Goal: Information Seeking & Learning: Learn about a topic

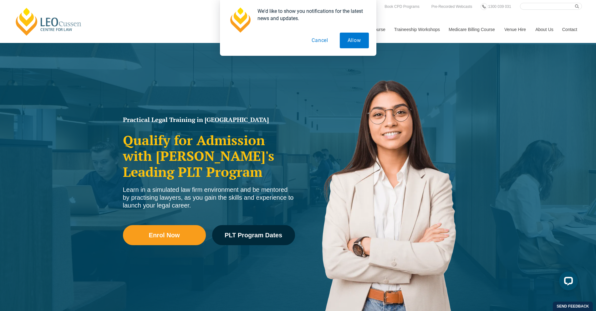
click at [323, 36] on button "Cancel" at bounding box center [320, 41] width 32 height 16
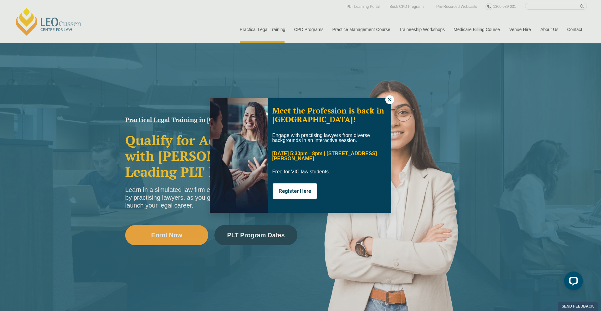
click at [392, 100] on icon at bounding box center [390, 100] width 6 height 6
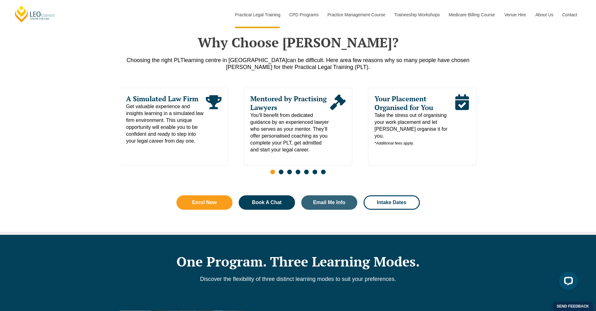
scroll to position [493, 0]
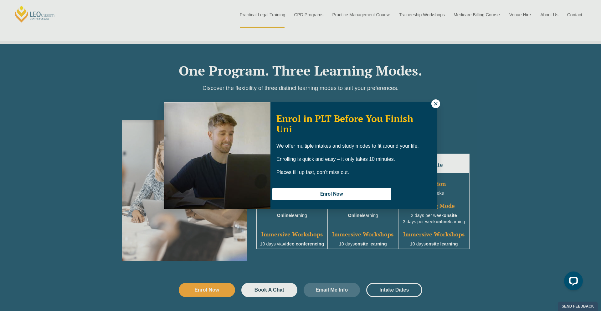
click at [438, 106] on icon at bounding box center [436, 104] width 6 height 6
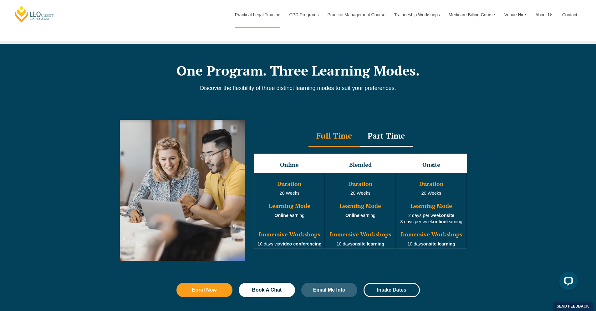
click at [382, 140] on div "Part Time" at bounding box center [386, 136] width 53 height 22
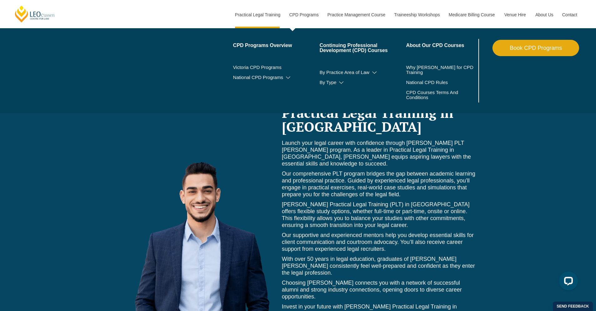
scroll to position [2606, 0]
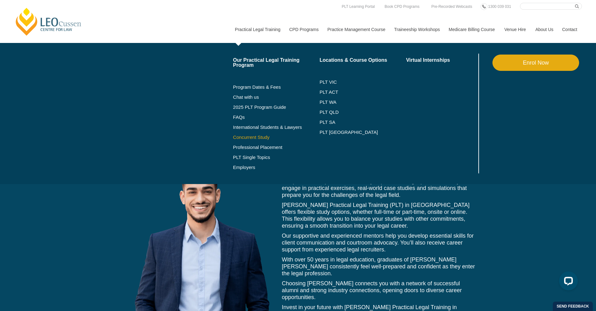
click at [247, 137] on link "Concurrent Study" at bounding box center [276, 137] width 87 height 5
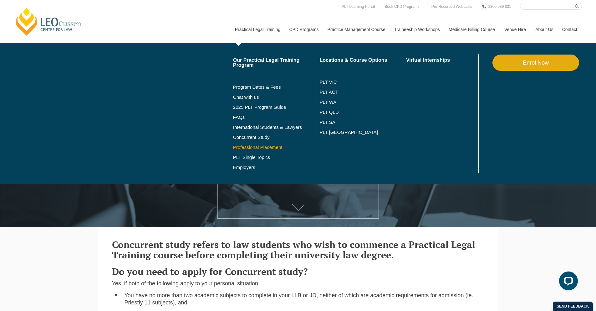
click at [233, 149] on link "Professional Placement" at bounding box center [276, 147] width 87 height 5
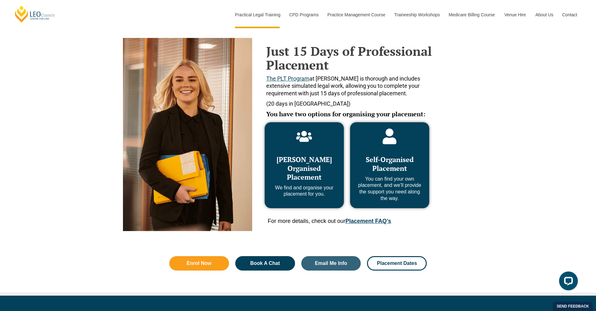
scroll to position [417, 0]
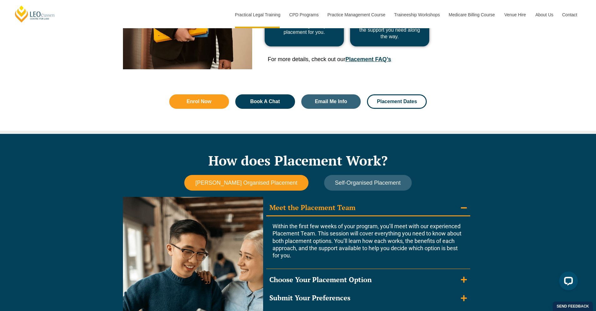
click at [259, 181] on span "Leo Cussen Organised Placement" at bounding box center [246, 182] width 102 height 7
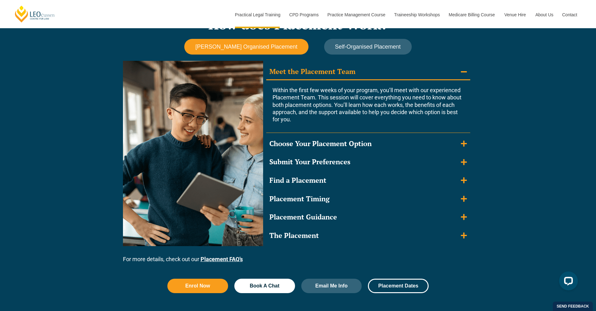
scroll to position [542, 0]
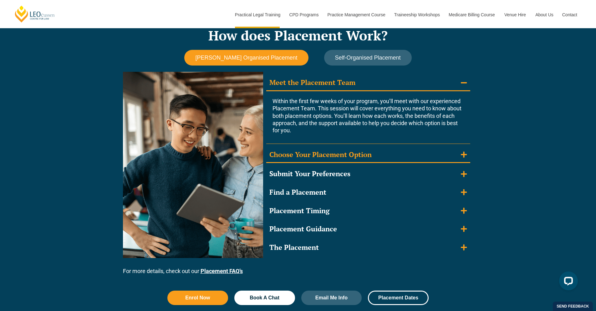
click at [374, 153] on summary "Choose Your Placement Option" at bounding box center [368, 155] width 204 height 16
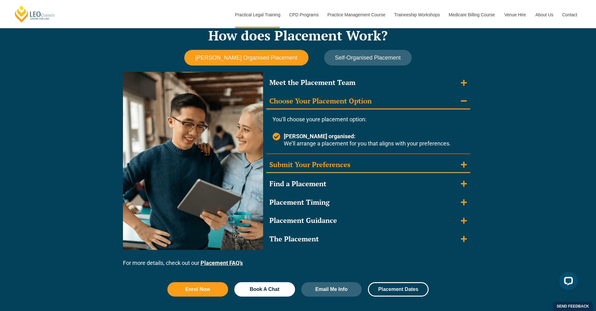
click at [370, 162] on summary "Submit Your Preferences" at bounding box center [368, 165] width 204 height 16
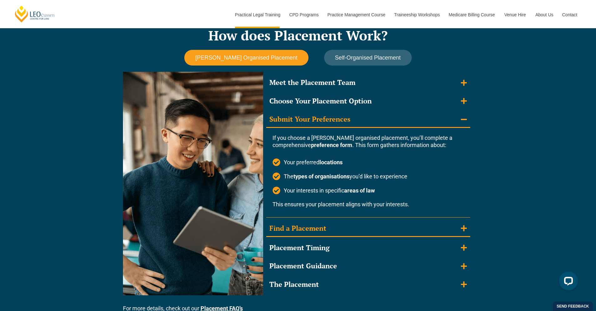
click at [351, 230] on summary "Find a Placement" at bounding box center [368, 228] width 204 height 16
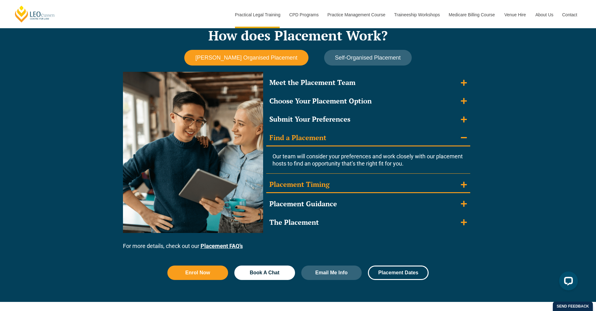
click at [338, 191] on summary "Placement Timing" at bounding box center [368, 185] width 204 height 16
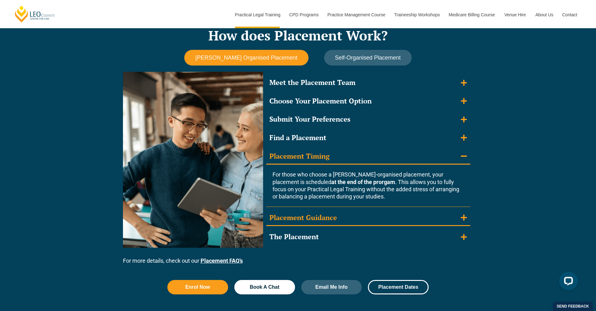
click at [336, 214] on div "Placement Guidance" at bounding box center [304, 217] width 68 height 9
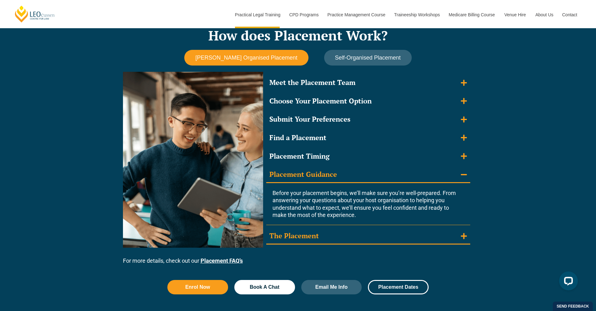
click at [340, 234] on summary "The Placement" at bounding box center [368, 236] width 204 height 16
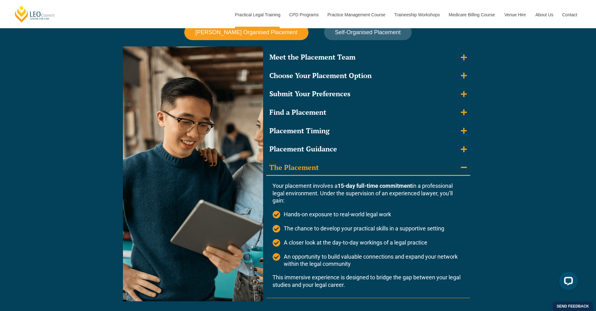
scroll to position [446, 0]
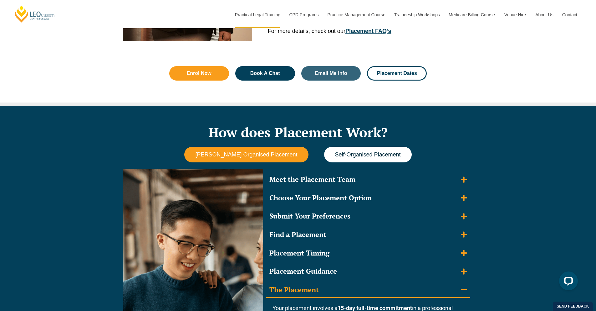
click at [356, 154] on span "Self-Organised Placement" at bounding box center [368, 154] width 66 height 7
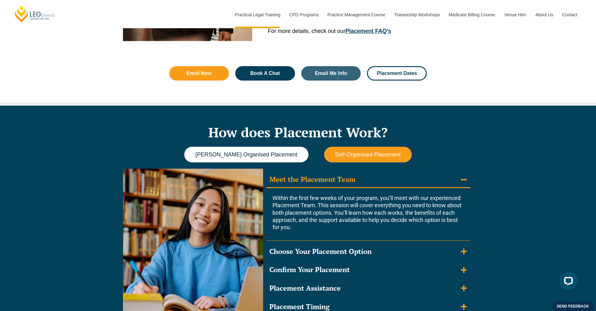
click at [286, 161] on button "[PERSON_NAME] Organised Placement" at bounding box center [246, 155] width 124 height 16
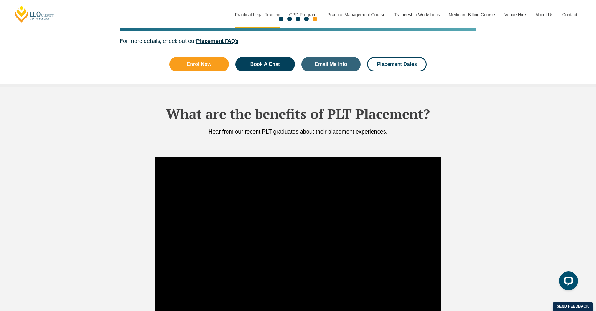
scroll to position [1204, 0]
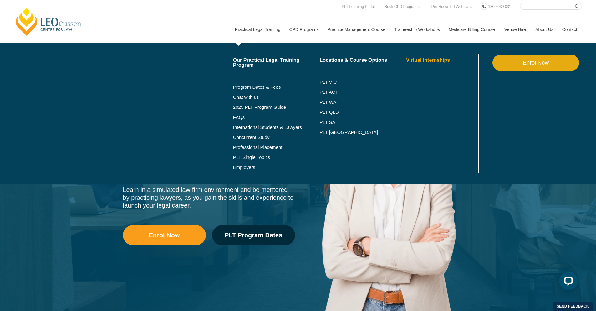
click at [413, 60] on link "Virtual Internships" at bounding box center [441, 60] width 71 height 5
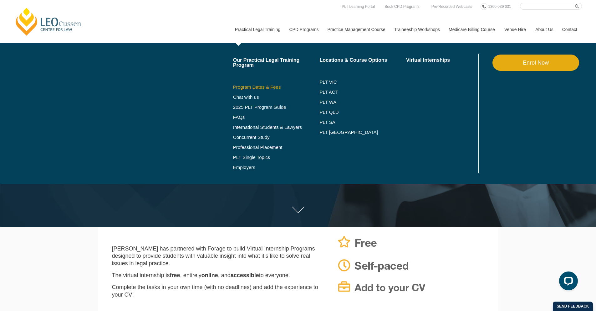
click at [252, 88] on link "Program Dates & Fees" at bounding box center [276, 87] width 87 height 5
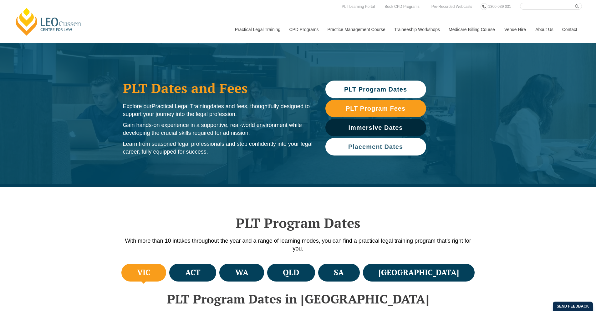
click at [342, 142] on link "Placement Dates" at bounding box center [376, 147] width 101 height 18
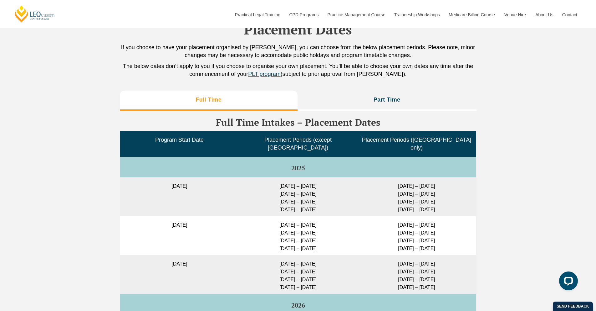
scroll to position [1511, 0]
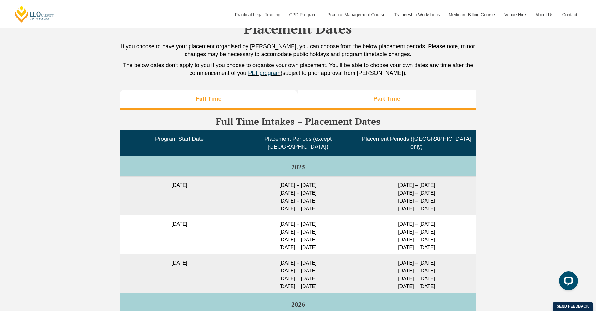
click at [384, 97] on h3 "Part Time" at bounding box center [387, 98] width 27 height 7
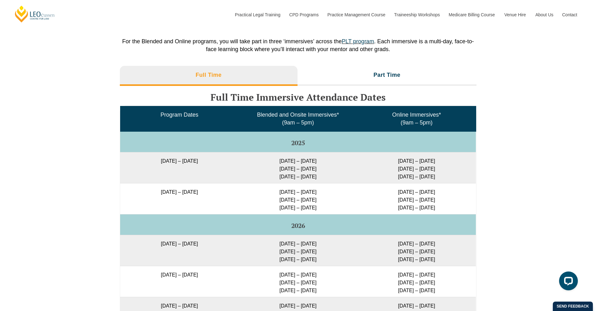
scroll to position [865, 0]
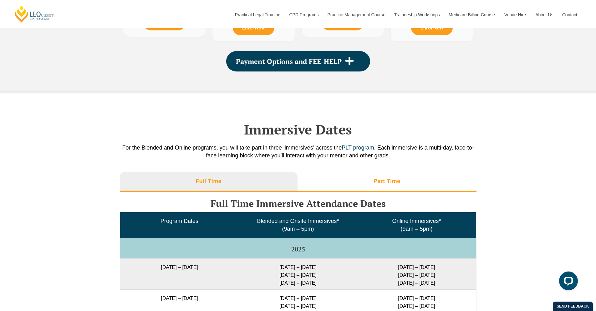
click at [364, 183] on li "Part Time" at bounding box center [387, 182] width 179 height 20
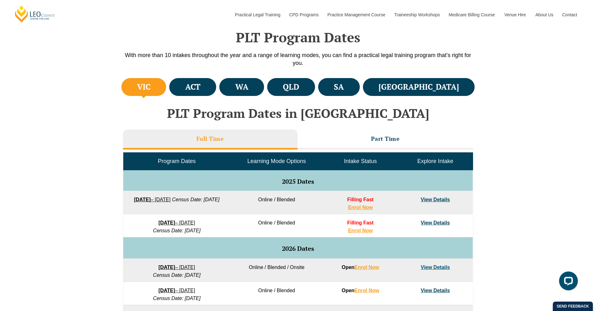
scroll to position [0, 0]
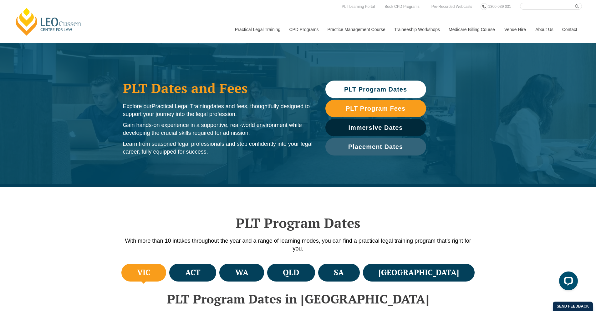
click at [357, 90] on span "PLT Program Dates" at bounding box center [375, 89] width 63 height 6
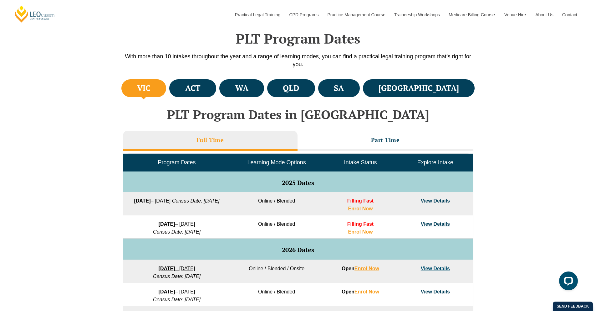
scroll to position [187, 0]
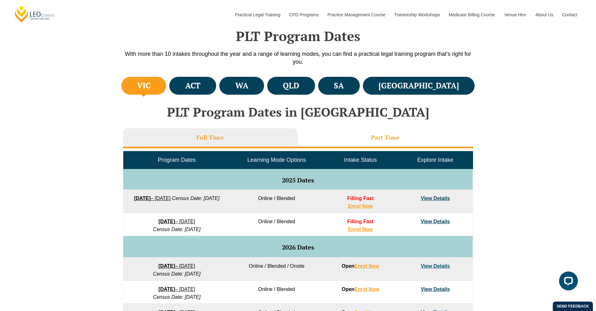
click at [352, 136] on li "Part Time" at bounding box center [386, 138] width 176 height 20
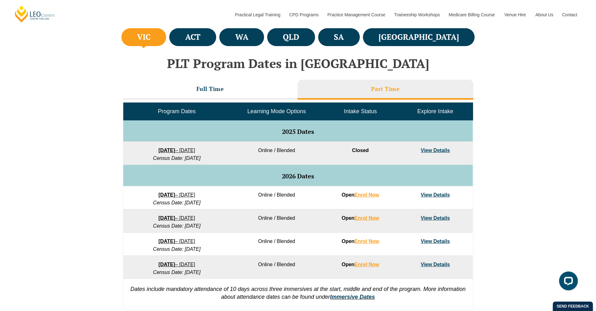
scroll to position [236, 0]
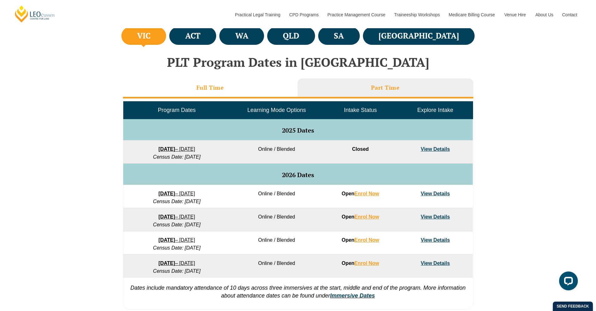
click at [253, 91] on li "Full Time" at bounding box center [210, 88] width 175 height 20
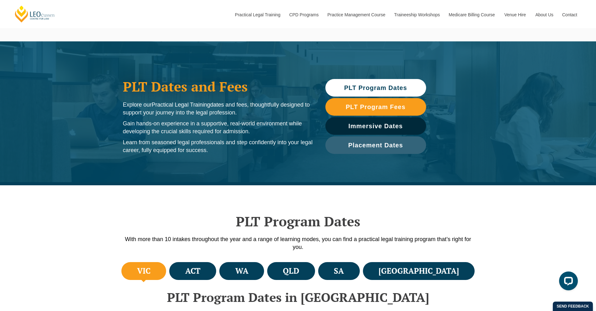
scroll to position [0, 0]
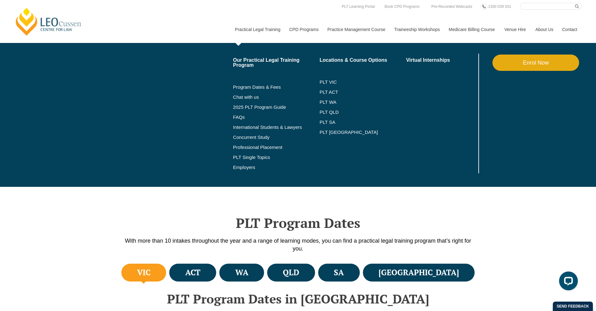
click at [250, 26] on link "Practical Legal Training" at bounding box center [257, 29] width 54 height 27
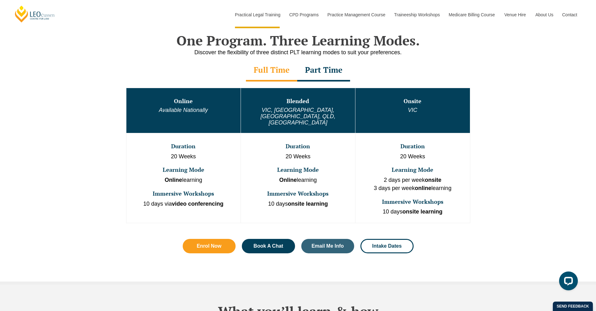
click at [266, 68] on div "Full Time" at bounding box center [271, 70] width 51 height 22
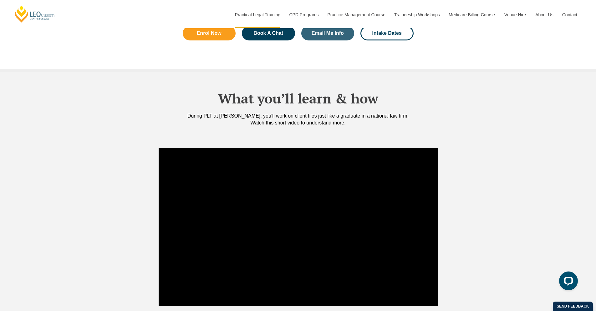
scroll to position [818, 0]
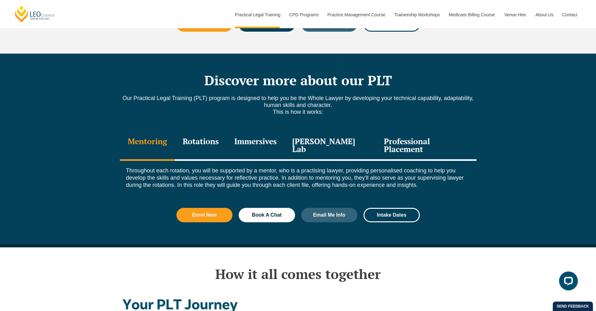
click at [433, 131] on div "Professional Placement" at bounding box center [426, 146] width 100 height 30
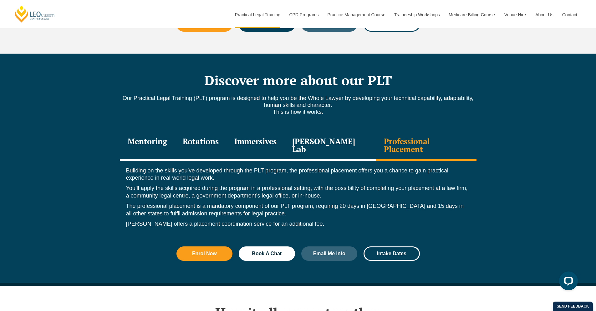
click at [327, 135] on div "Leo Justice Lab" at bounding box center [331, 146] width 92 height 30
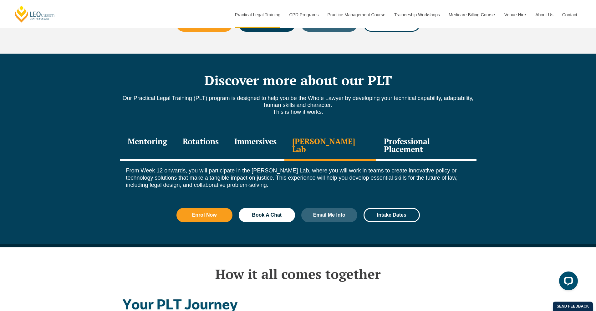
click at [256, 134] on div "Immersives" at bounding box center [256, 146] width 58 height 30
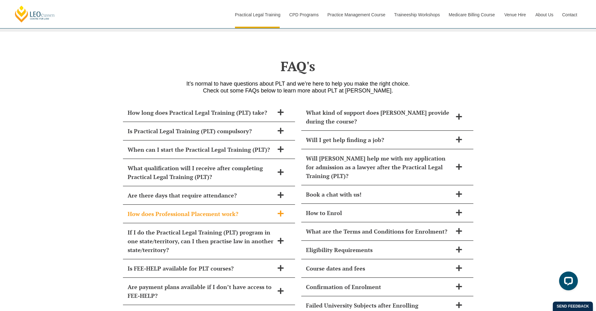
scroll to position [2562, 0]
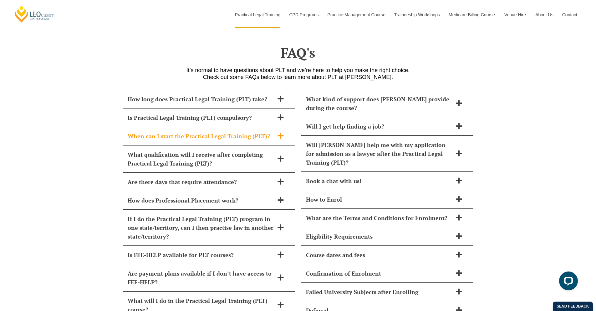
click at [223, 131] on h2 "When can I start the Practical Legal Training (PLT)?" at bounding box center [201, 135] width 147 height 9
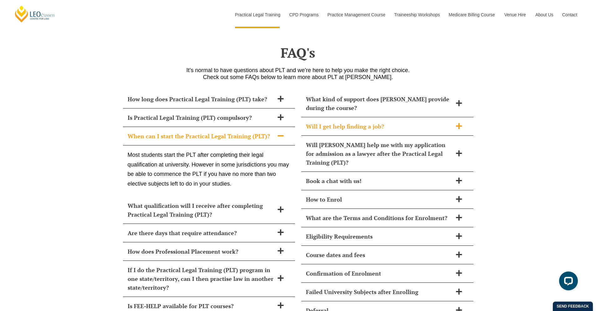
click at [378, 117] on div "Will I get help finding a job?" at bounding box center [388, 126] width 172 height 18
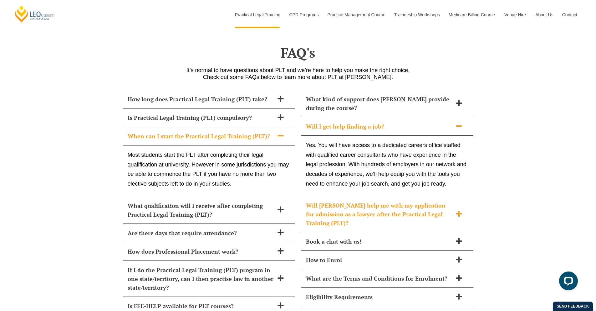
click at [355, 204] on h2 "Will Leo Cussen help me with my application for admission as a lawyer after the…" at bounding box center [379, 214] width 147 height 26
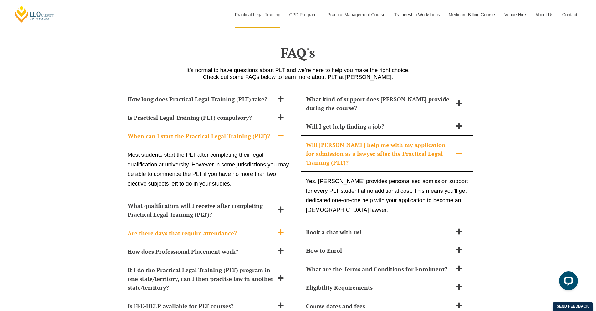
click at [219, 224] on div "Are there days that require attendance?" at bounding box center [209, 233] width 172 height 18
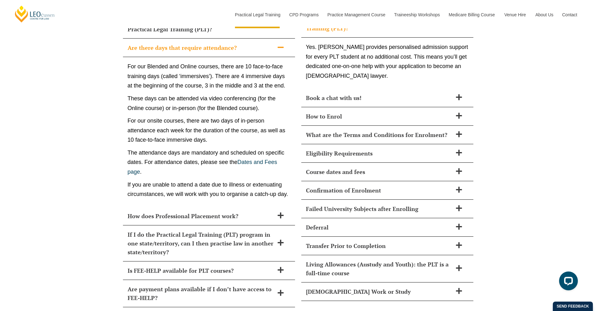
scroll to position [2716, 0]
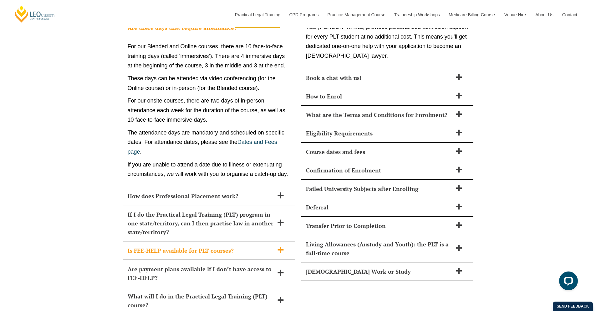
click at [219, 246] on h2 "Is FEE-HELP available for PLT courses?" at bounding box center [201, 250] width 147 height 9
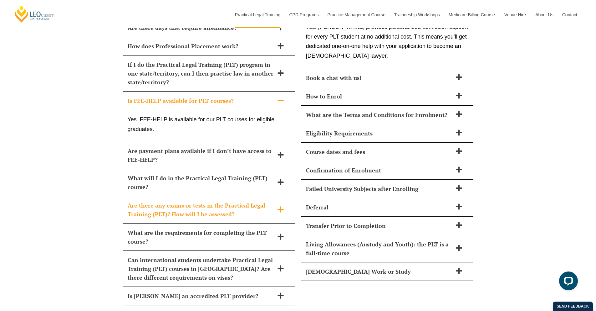
click at [206, 201] on h2 "Are there any exams or tests in the Practical Legal Training (PLT)? How will I …" at bounding box center [201, 210] width 147 height 18
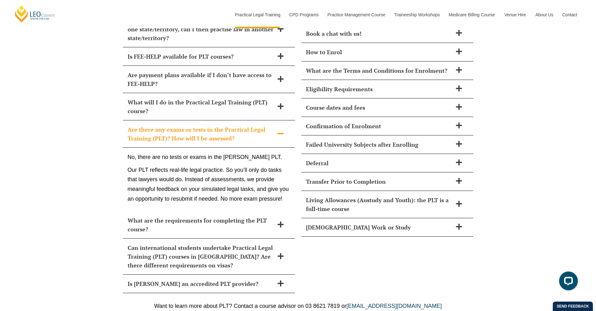
scroll to position [2766, 0]
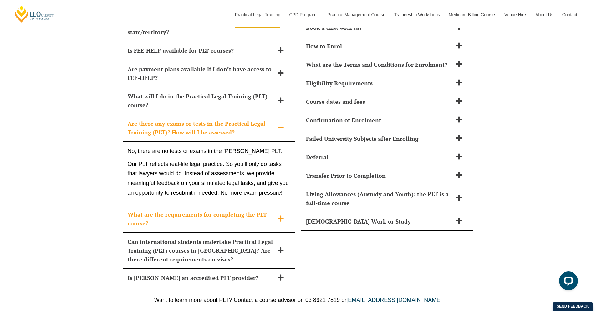
click at [208, 210] on div "What are the requirements for completing the PLT course?" at bounding box center [209, 218] width 172 height 27
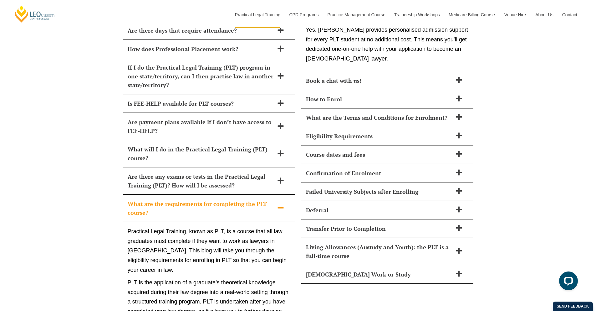
scroll to position [2735, 0]
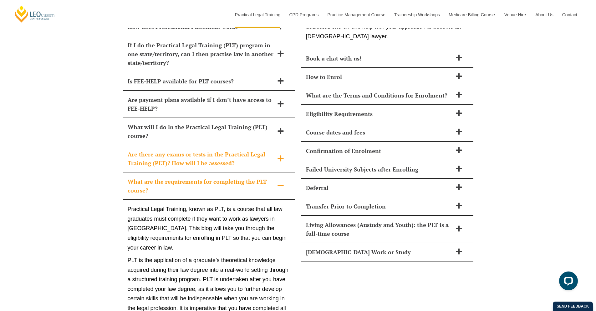
click at [165, 150] on h2 "Are there any exams or tests in the Practical Legal Training (PLT)? How will I …" at bounding box center [201, 159] width 147 height 18
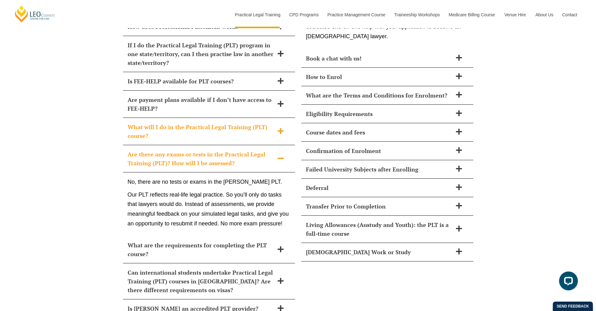
click at [173, 122] on h2 "What will I do in the Practical Legal Training (PLT) course?" at bounding box center [201, 131] width 147 height 18
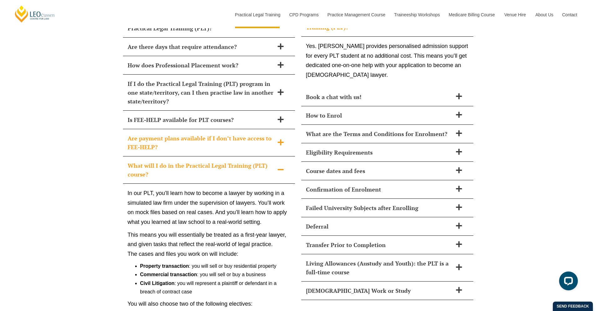
scroll to position [2690, 0]
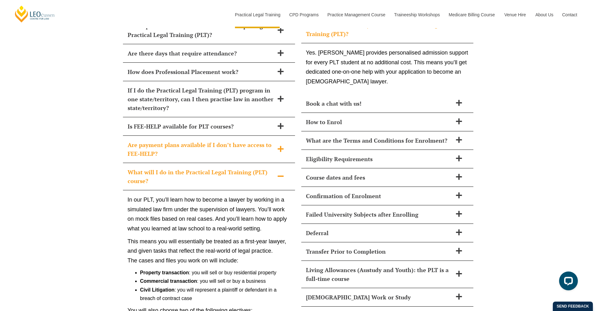
click at [172, 140] on h2 "Are payment plans available if I don’t have access to FEE-HELP?" at bounding box center [201, 149] width 147 height 18
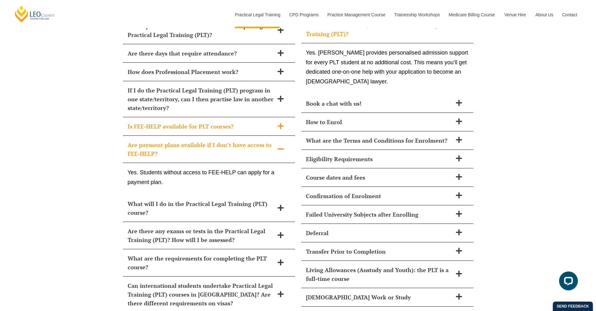
click at [163, 122] on h2 "Is FEE-HELP available for PLT courses?" at bounding box center [201, 126] width 147 height 9
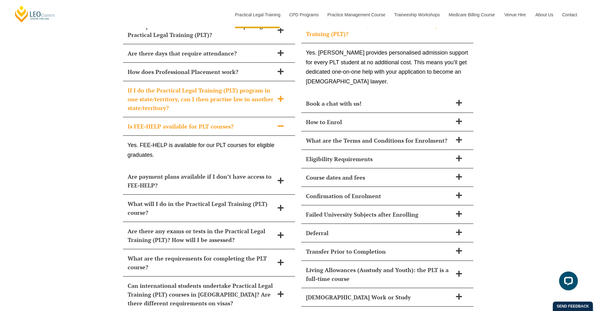
click at [165, 86] on h2 "If I do the Practical Legal Training (PLT) program in one state/territory, can …" at bounding box center [201, 99] width 147 height 26
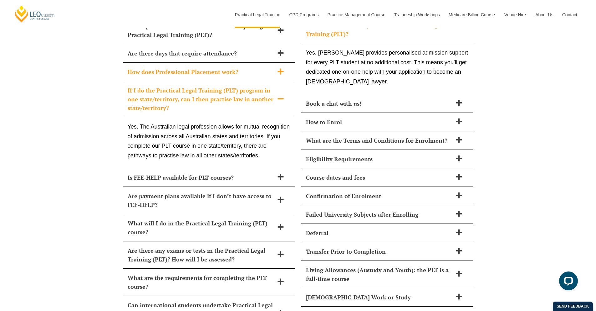
click at [217, 67] on h2 "How does Professional Placement work?" at bounding box center [201, 71] width 147 height 9
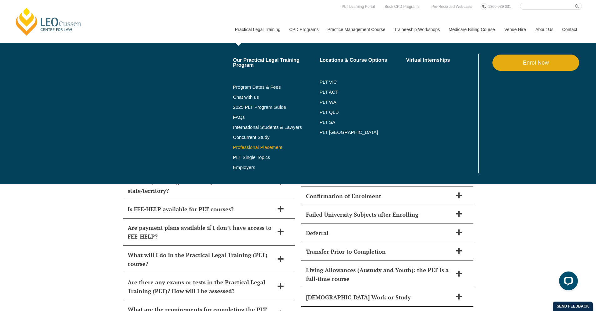
click at [242, 146] on link "Professional Placement" at bounding box center [276, 147] width 87 height 5
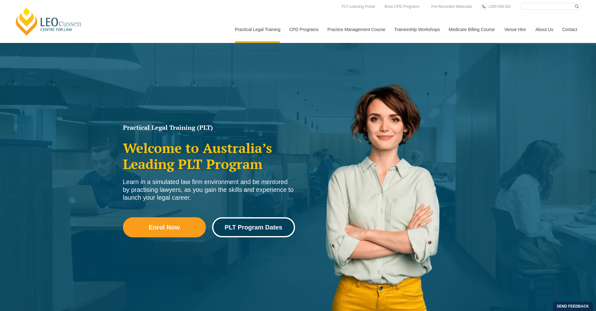
click at [249, 225] on span "PLT Program Dates" at bounding box center [254, 227] width 58 height 6
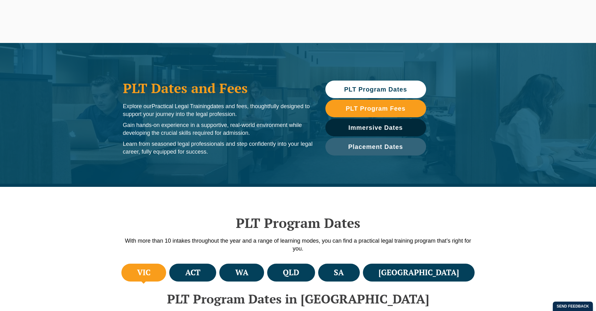
scroll to position [187, 0]
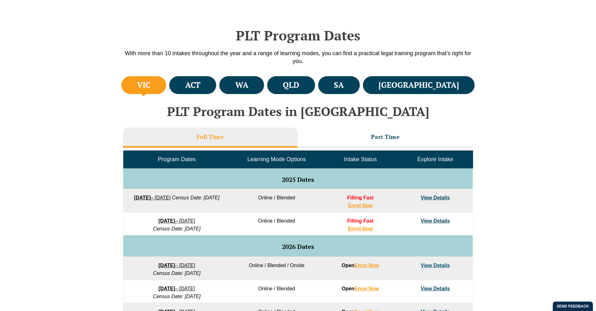
click at [151, 80] on h4 "VIC" at bounding box center [143, 85] width 13 height 10
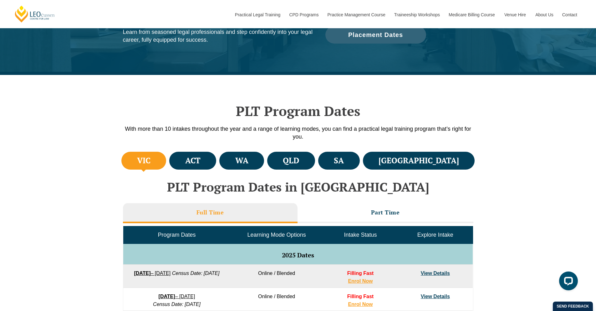
scroll to position [0, 0]
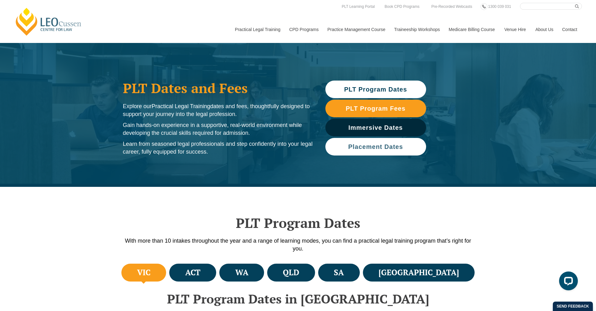
click at [365, 154] on link "Placement Dates" at bounding box center [376, 147] width 101 height 18
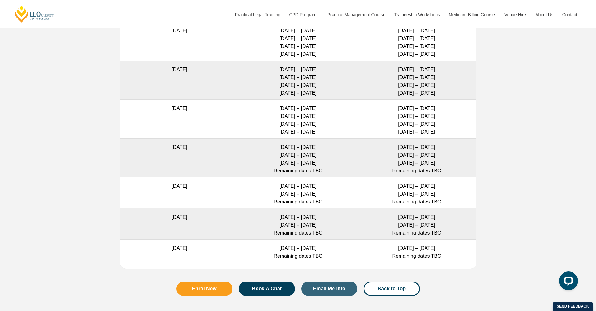
scroll to position [2013, 0]
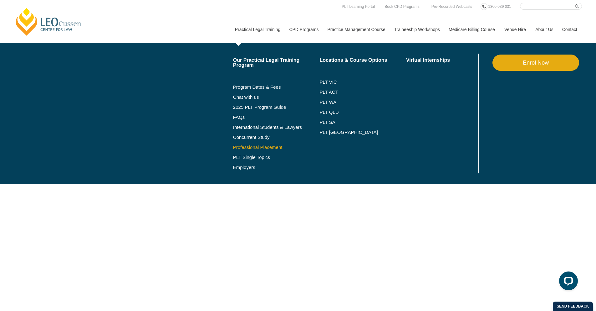
click at [233, 147] on link "Professional Placement" at bounding box center [276, 147] width 87 height 5
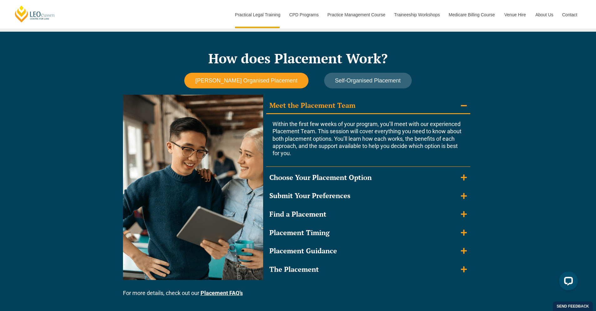
scroll to position [587, 0]
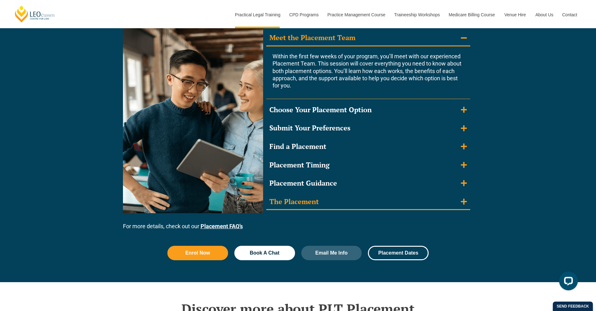
click at [348, 198] on summary "The Placement" at bounding box center [368, 202] width 204 height 16
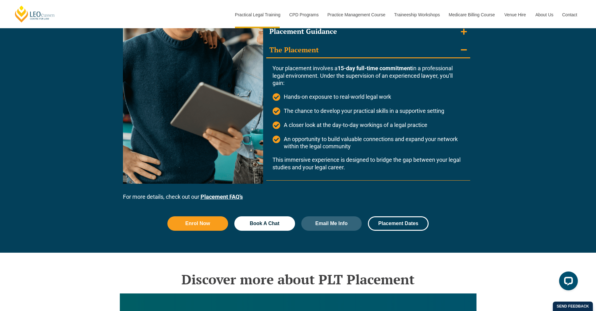
scroll to position [768, 0]
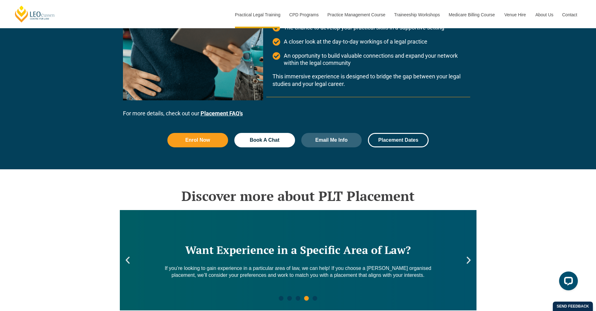
click at [232, 115] on link "Placement FAQ’s" at bounding box center [222, 113] width 42 height 7
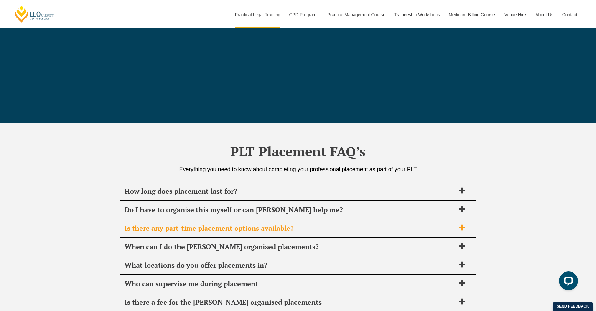
scroll to position [2282, 0]
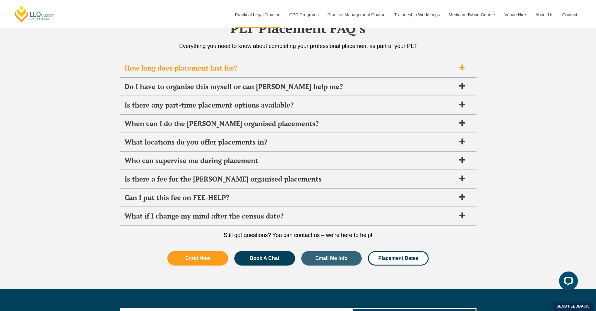
click at [234, 69] on span "How long does placement last for?" at bounding box center [290, 68] width 331 height 9
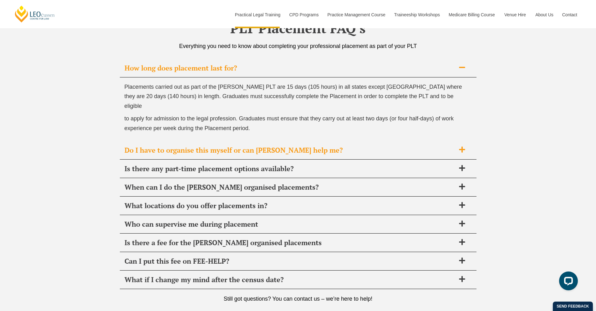
click at [318, 146] on span "Do I have to organise this myself or can Leo Cussen help me?" at bounding box center [290, 150] width 331 height 9
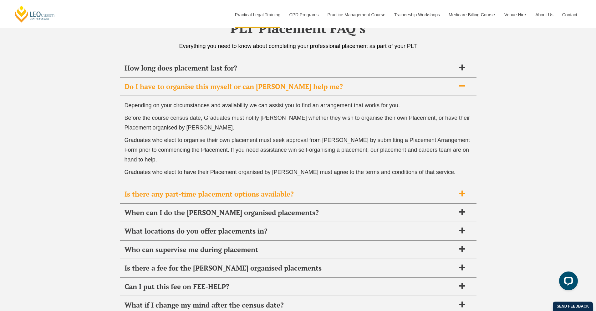
click at [221, 198] on div "Is there any part-time placement options available?" at bounding box center [298, 194] width 357 height 18
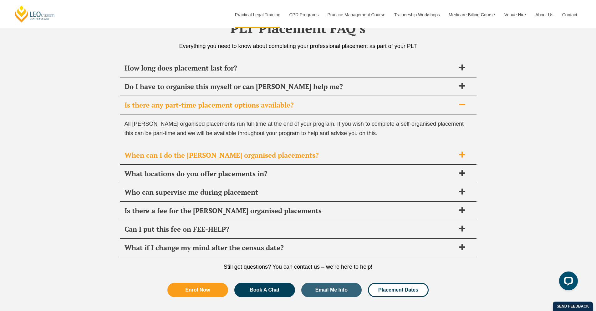
click at [216, 160] on div "When can I do the Leo Cussen organised placements?" at bounding box center [298, 155] width 357 height 18
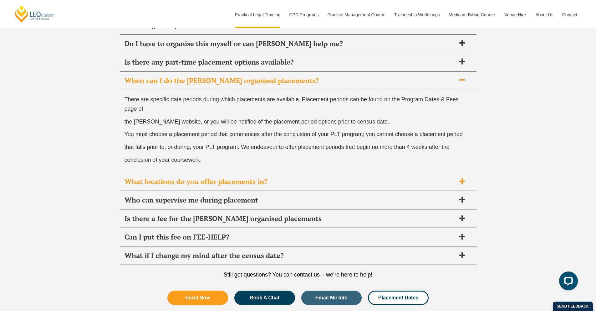
scroll to position [2327, 0]
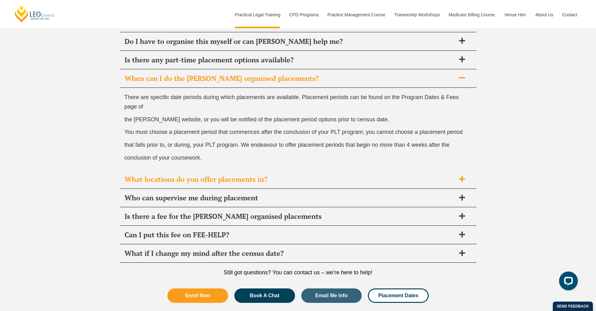
click at [230, 176] on span "What locations do you offer placements in?" at bounding box center [290, 179] width 331 height 9
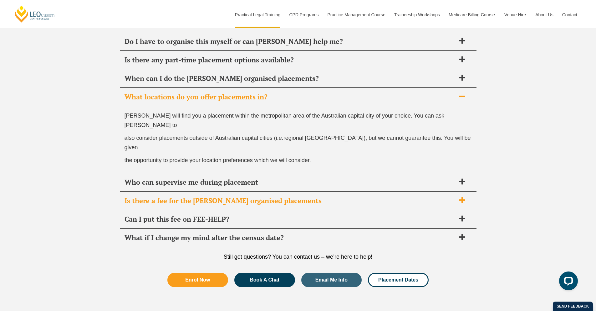
click at [237, 196] on span "Is there a fee for the Leo Cussen organised placements" at bounding box center [290, 200] width 331 height 9
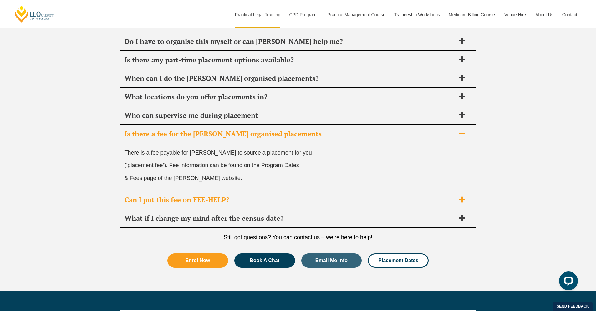
click at [233, 196] on span "Can I put this fee on FEE-HELP?" at bounding box center [290, 199] width 331 height 9
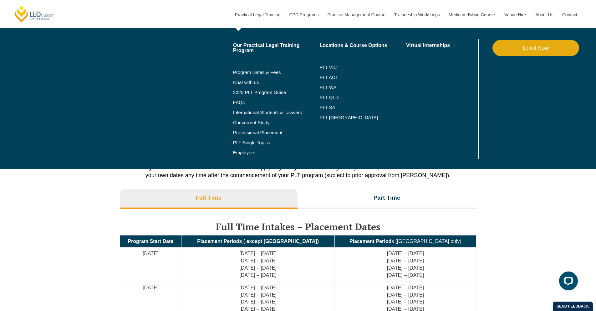
scroll to position [1327, 0]
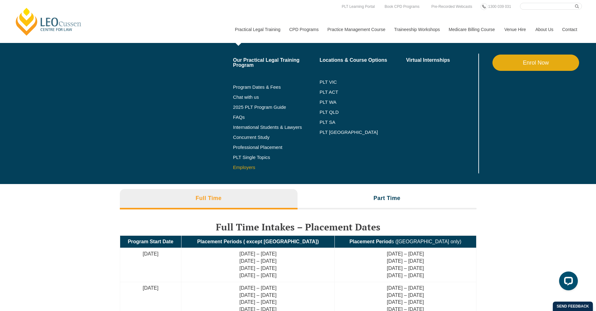
click at [241, 168] on link "Employers" at bounding box center [276, 167] width 87 height 5
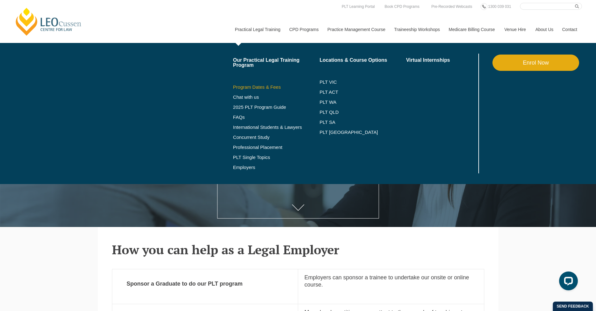
click at [234, 85] on link "Program Dates & Fees" at bounding box center [276, 87] width 87 height 5
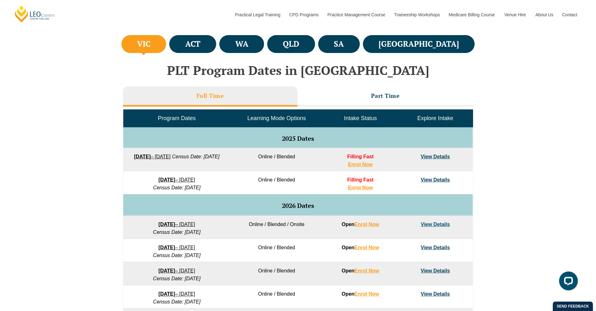
scroll to position [224, 0]
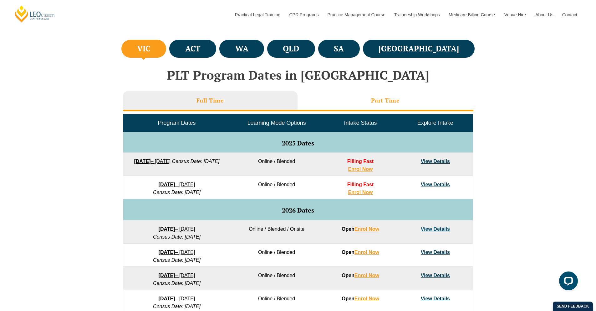
click at [348, 106] on li "Part Time" at bounding box center [386, 101] width 176 height 20
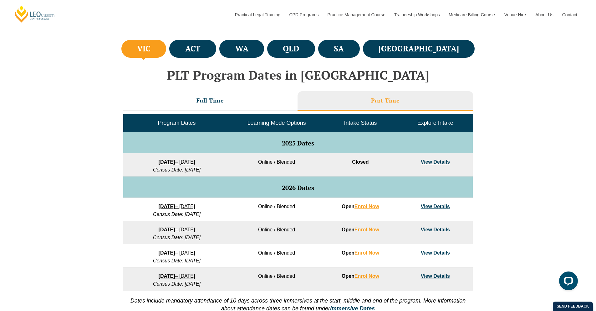
click at [142, 55] on li "VIC" at bounding box center [143, 49] width 45 height 18
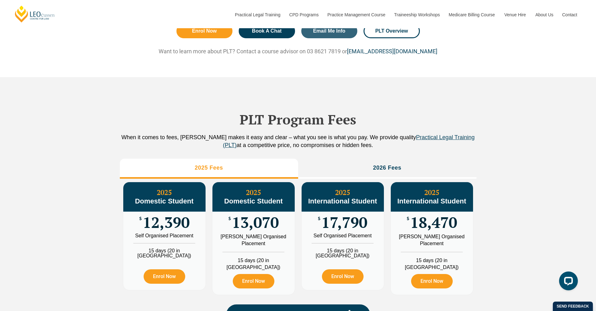
scroll to position [545, 0]
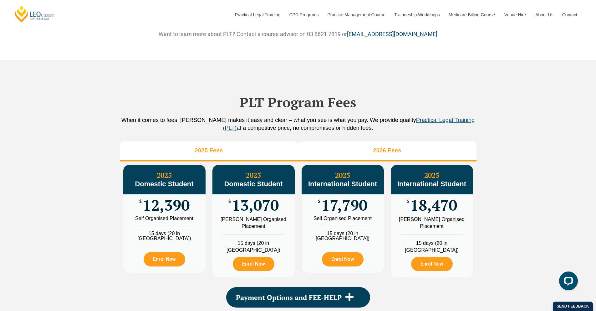
click at [349, 158] on li "2026 Fees" at bounding box center [387, 151] width 178 height 20
click at [253, 149] on li "2025 Fees" at bounding box center [209, 151] width 178 height 20
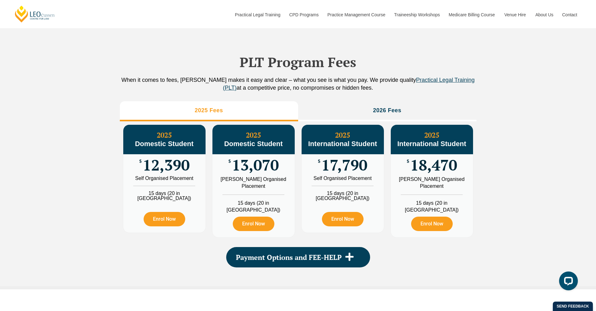
scroll to position [592, 0]
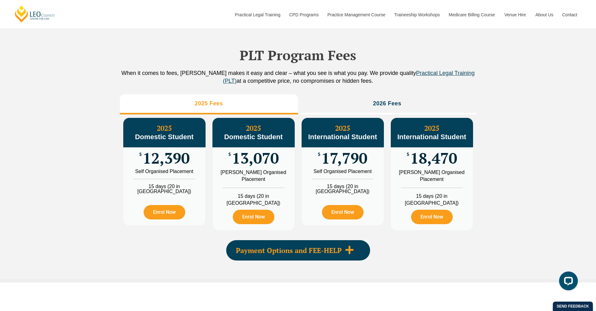
click at [259, 247] on span "Payment Options and FEE-HELP" at bounding box center [289, 250] width 106 height 7
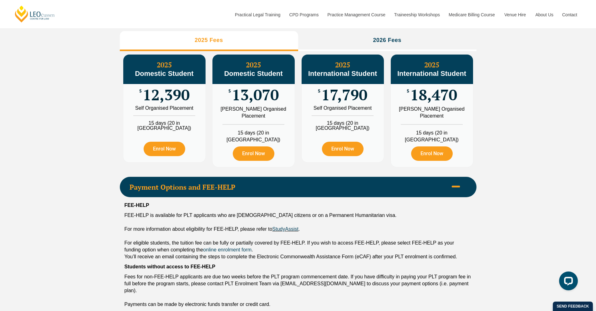
scroll to position [580, 0]
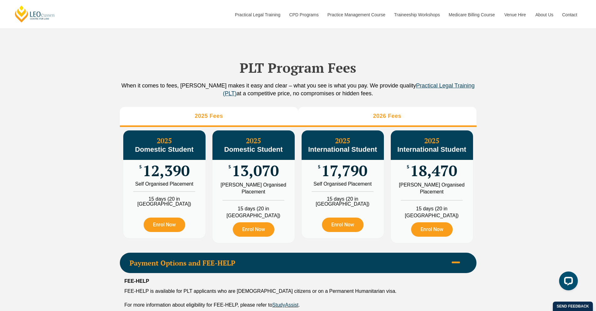
click at [351, 120] on li "2026 Fees" at bounding box center [387, 117] width 178 height 20
click at [203, 121] on li "2025 Fees" at bounding box center [209, 117] width 178 height 20
click at [381, 124] on li "2026 Fees" at bounding box center [387, 117] width 178 height 20
click at [246, 123] on li "2025 Fees" at bounding box center [209, 117] width 178 height 20
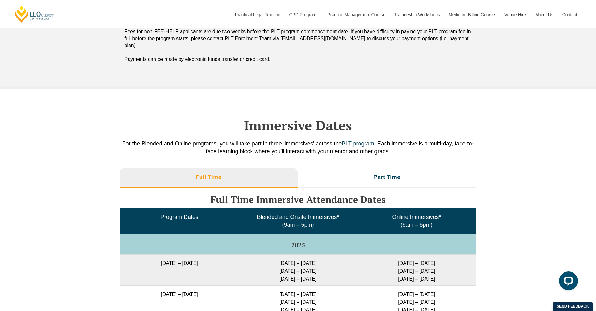
scroll to position [986, 0]
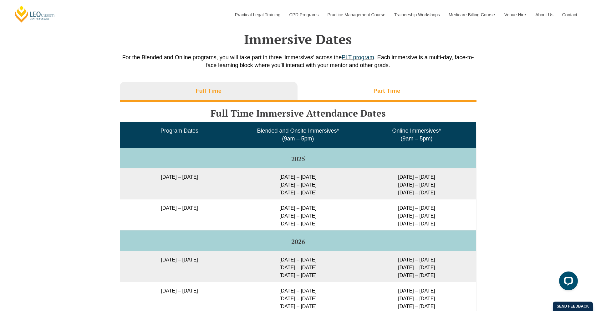
click at [347, 82] on li "Part Time" at bounding box center [387, 92] width 179 height 20
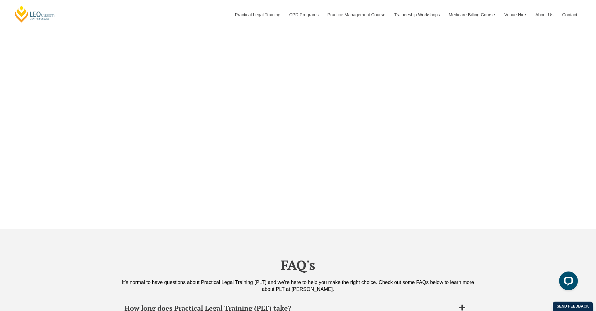
scroll to position [2226, 0]
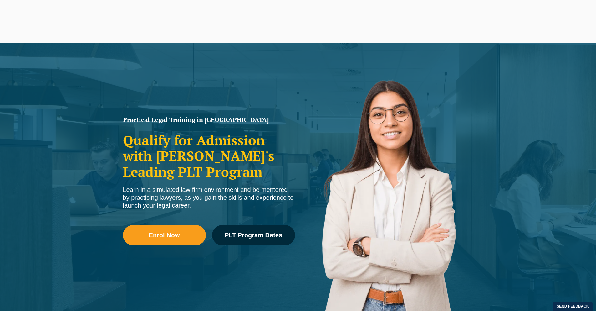
scroll to position [2960, 0]
